Goal: Task Accomplishment & Management: Complete application form

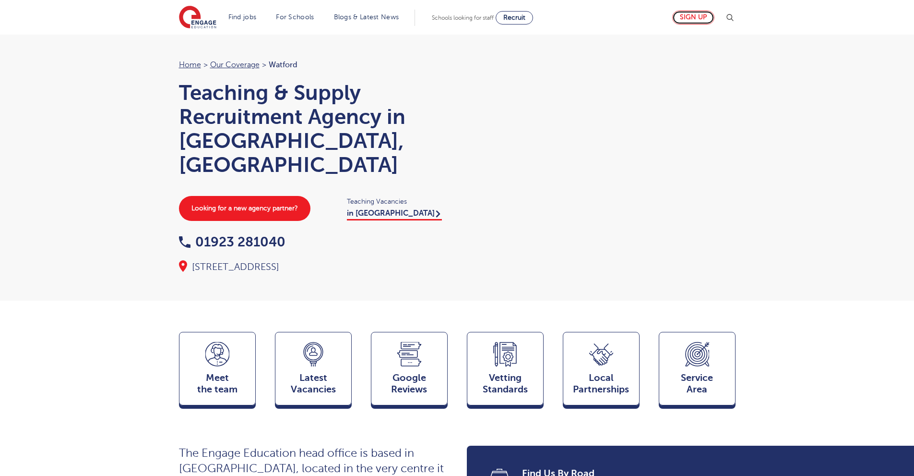
click at [697, 19] on link "Sign up" at bounding box center [694, 18] width 42 height 14
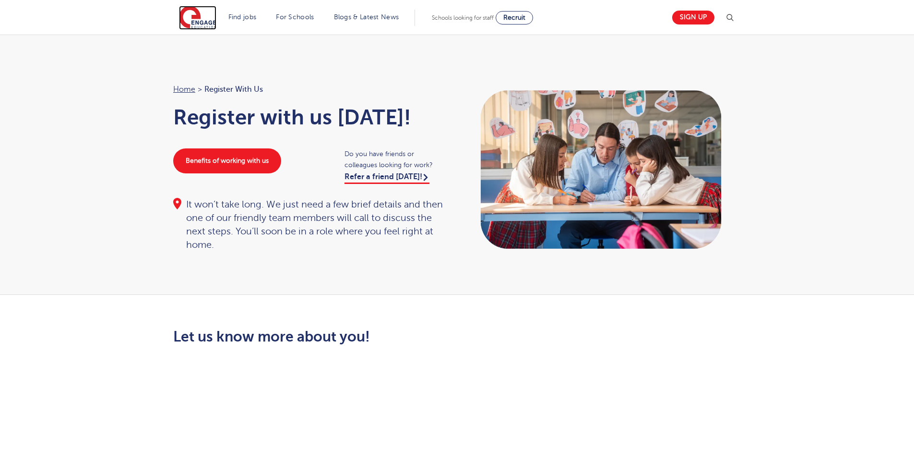
click at [198, 22] on img at bounding box center [197, 18] width 37 height 24
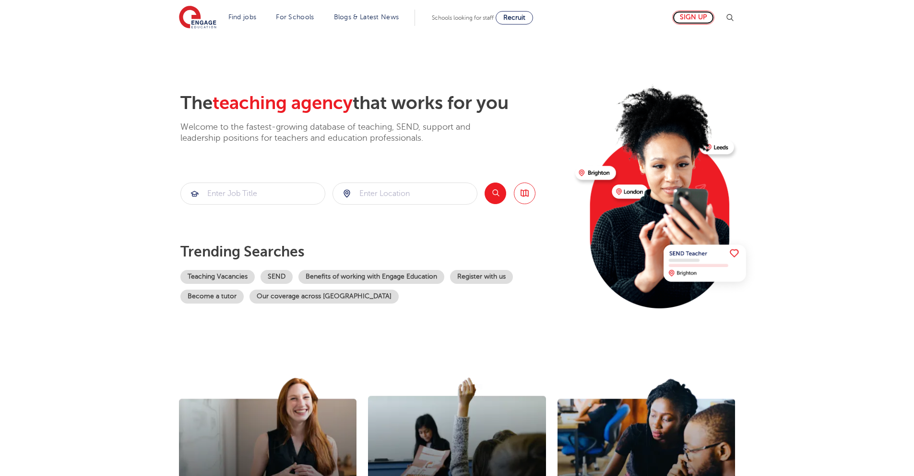
click at [696, 19] on link "Sign up" at bounding box center [694, 18] width 42 height 14
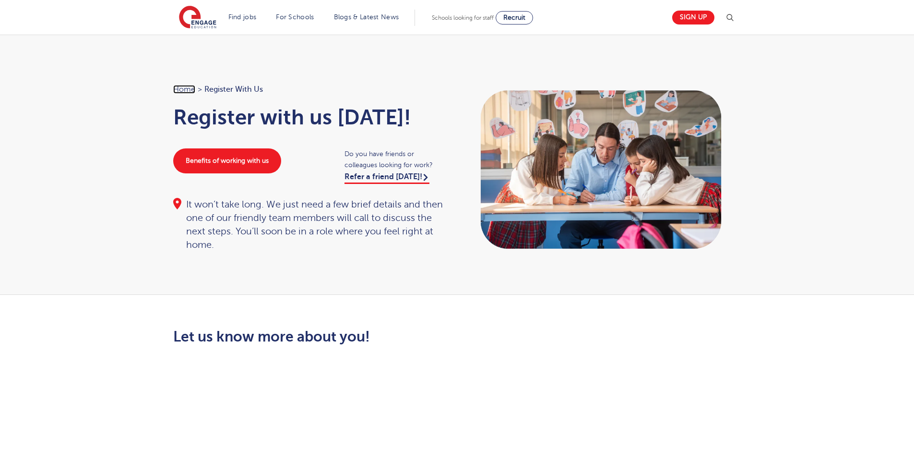
click at [190, 89] on link "Home" at bounding box center [184, 89] width 22 height 9
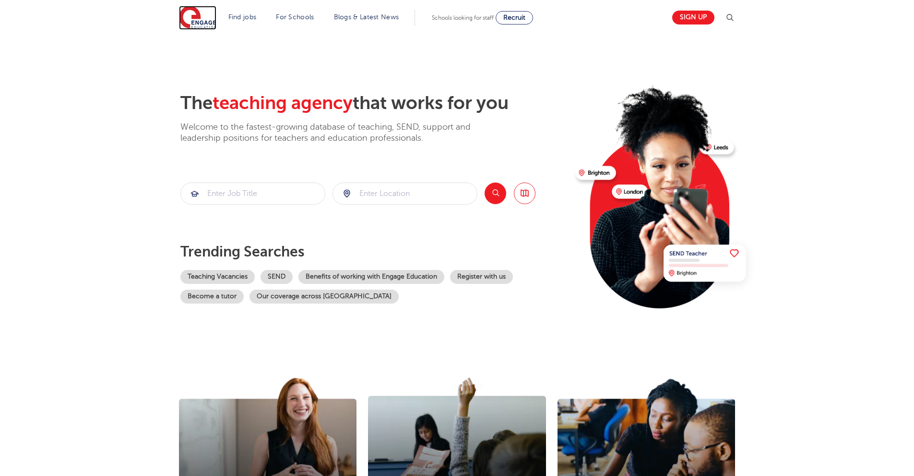
click at [199, 19] on img at bounding box center [197, 18] width 37 height 24
click at [696, 19] on link "Sign up" at bounding box center [694, 18] width 42 height 14
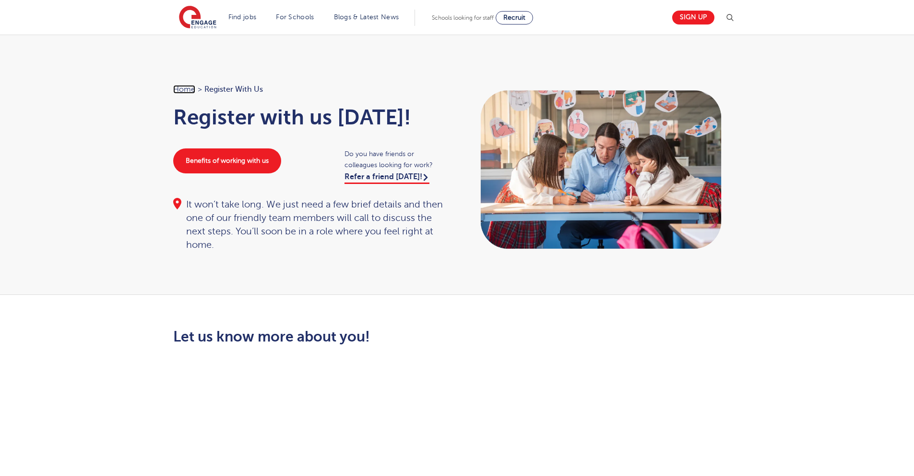
click at [183, 90] on link "Home" at bounding box center [184, 89] width 22 height 9
